Goal: Transaction & Acquisition: Download file/media

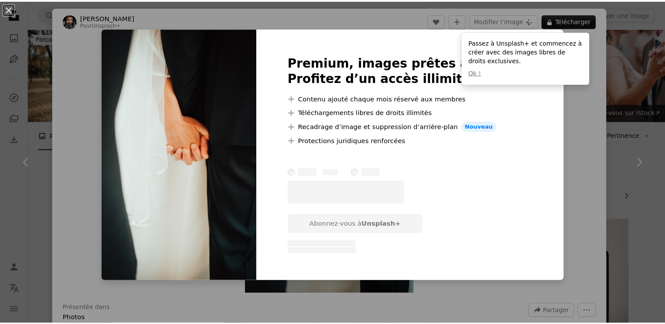
scroll to position [4198, 0]
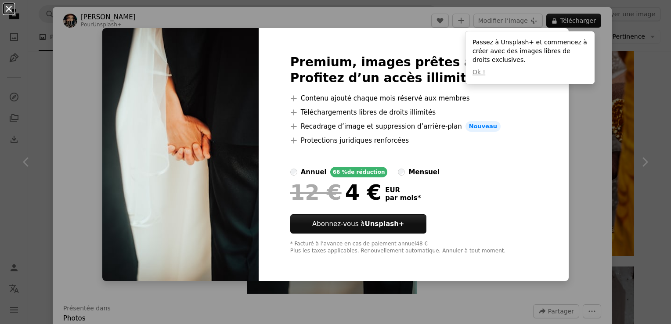
click at [9, 8] on button "An X shape" at bounding box center [9, 9] width 11 height 11
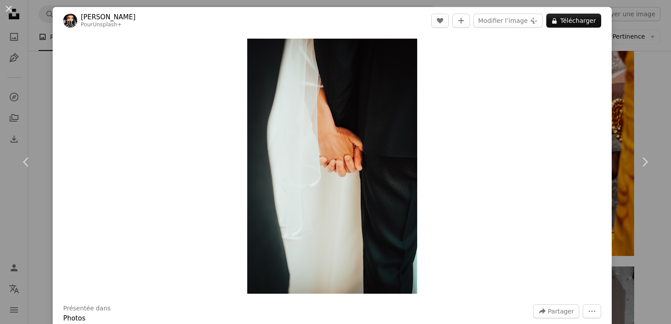
click at [7, 19] on div "An X shape Chevron left Chevron right [PERSON_NAME] Pour Unsplash+ A heart A pl…" at bounding box center [335, 162] width 671 height 324
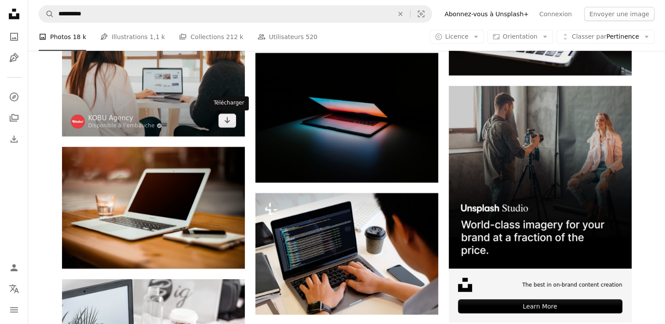
scroll to position [2645, 0]
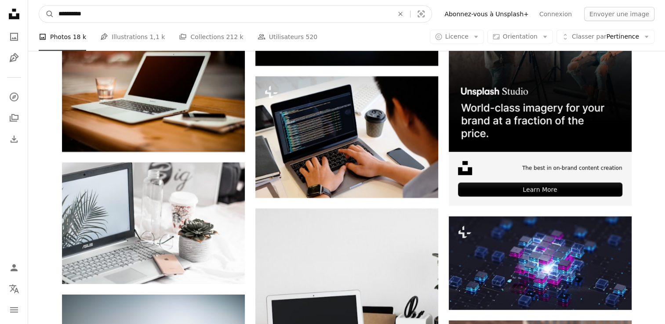
click at [130, 19] on input "**********" at bounding box center [222, 14] width 336 height 17
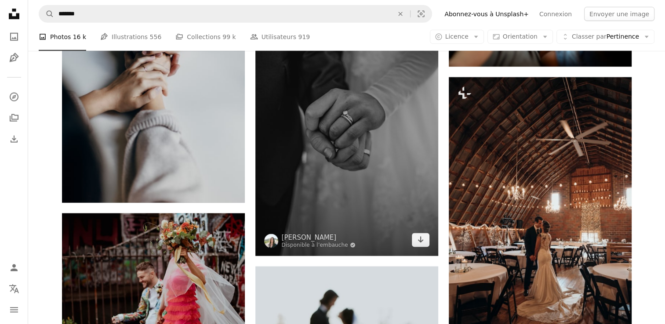
scroll to position [5373, 0]
click at [345, 161] on img at bounding box center [346, 119] width 183 height 274
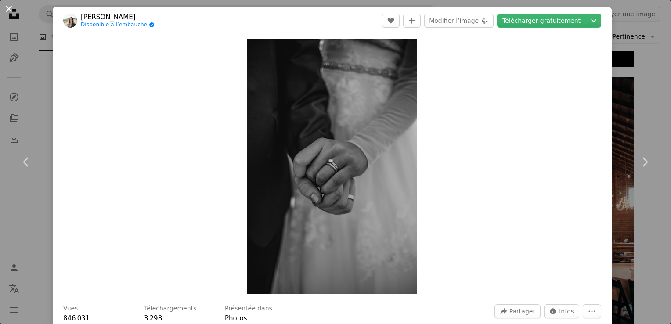
click at [4, 9] on button "An X shape" at bounding box center [9, 9] width 11 height 11
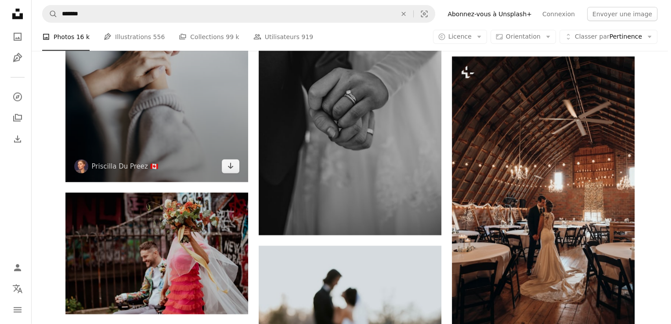
scroll to position [5394, 0]
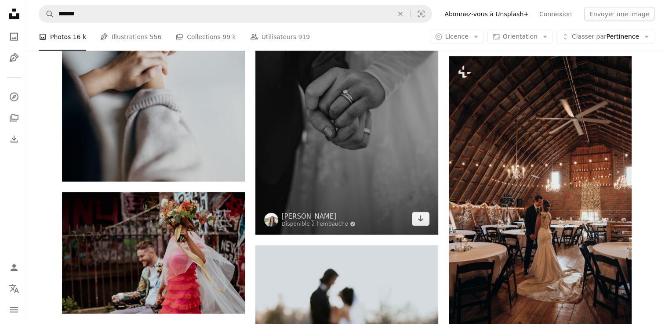
click at [362, 104] on img at bounding box center [346, 98] width 183 height 274
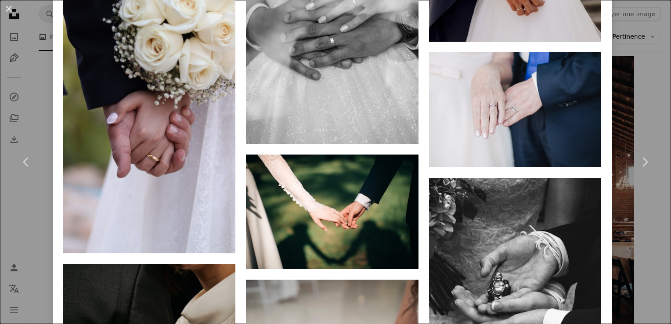
scroll to position [1924, 0]
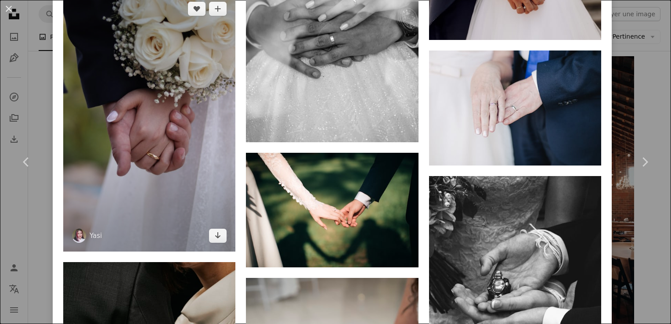
click at [137, 130] on img at bounding box center [149, 122] width 172 height 258
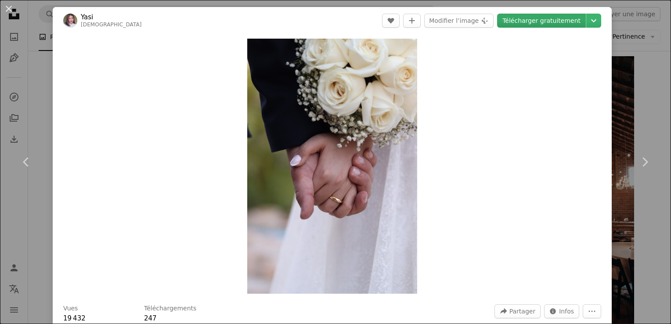
click at [546, 22] on link "Télécharger gratuitement" at bounding box center [541, 21] width 89 height 14
